Goal: Information Seeking & Learning: Learn about a topic

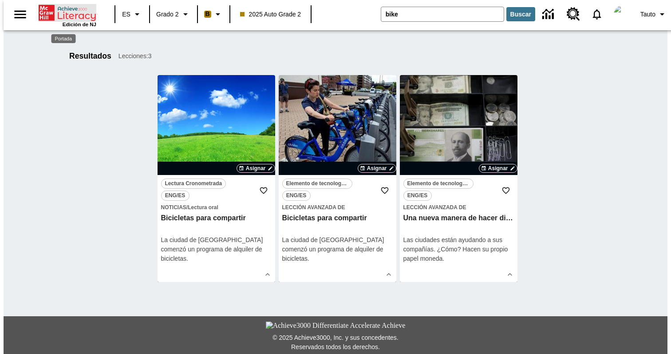
click at [76, 15] on icon "Portada" at bounding box center [68, 13] width 59 height 18
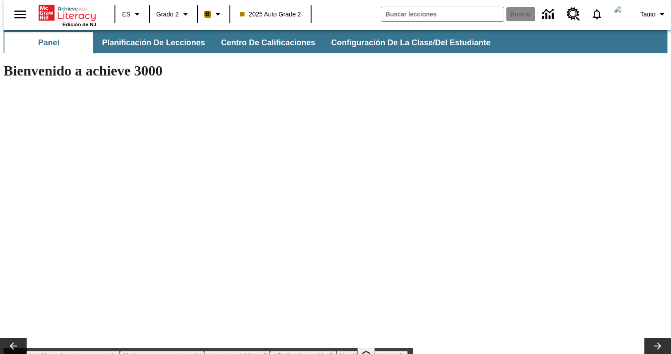
type input "-1"
click at [193, 351] on button "Modas que pasaron de moda" at bounding box center [161, 355] width 83 height 8
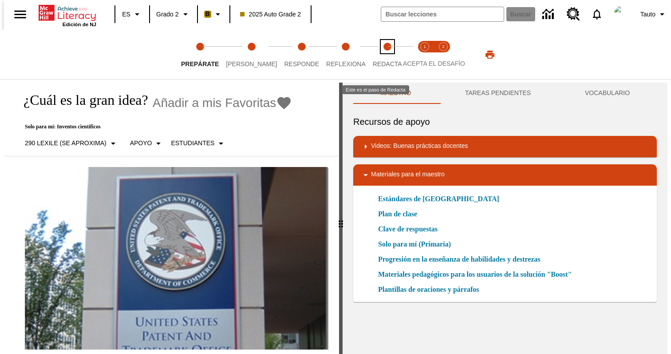
click at [383, 49] on circle "Redacta step 5 of 5" at bounding box center [387, 47] width 8 height 8
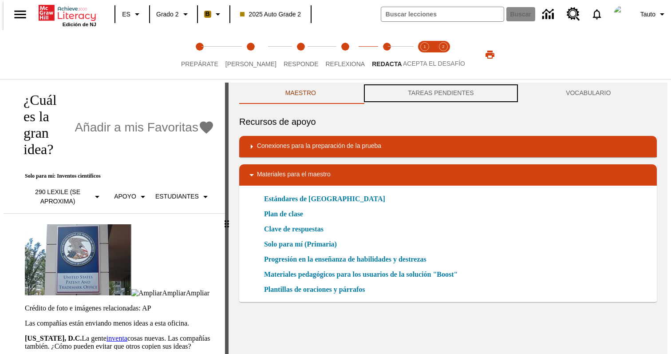
click at [436, 90] on button "TAREAS PENDIENTES" at bounding box center [441, 93] width 158 height 21
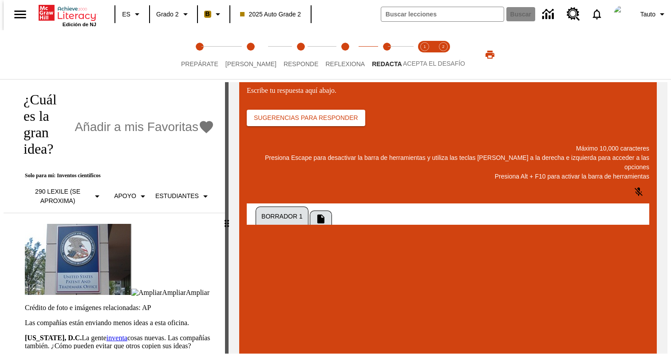
scroll to position [140, 0]
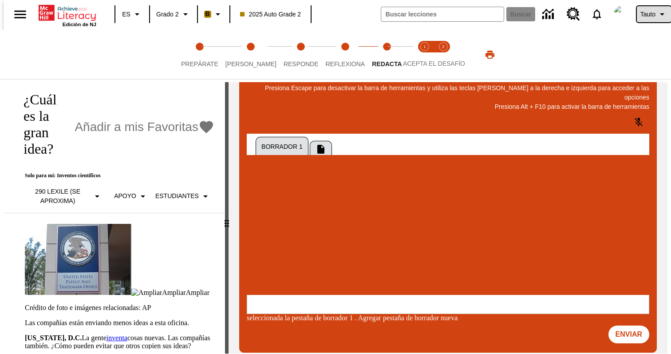
click at [648, 13] on span "Tauto" at bounding box center [647, 14] width 15 height 9
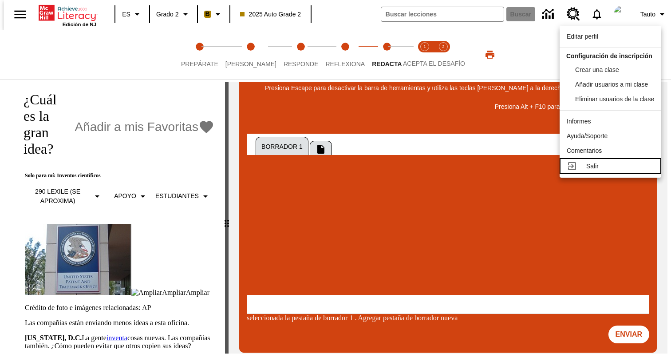
click at [597, 168] on span "Salir" at bounding box center [592, 165] width 12 height 7
